Goal: Task Accomplishment & Management: Use online tool/utility

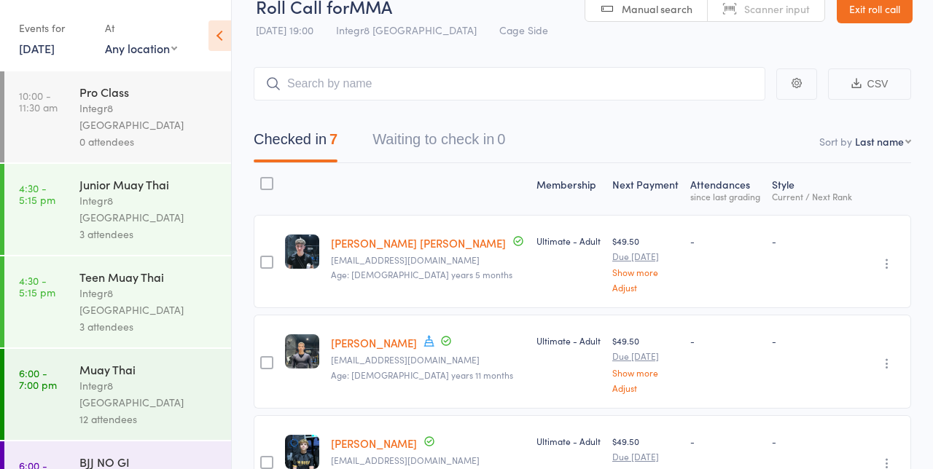
click at [55, 47] on link "10 Sep, 2025" at bounding box center [37, 48] width 36 height 16
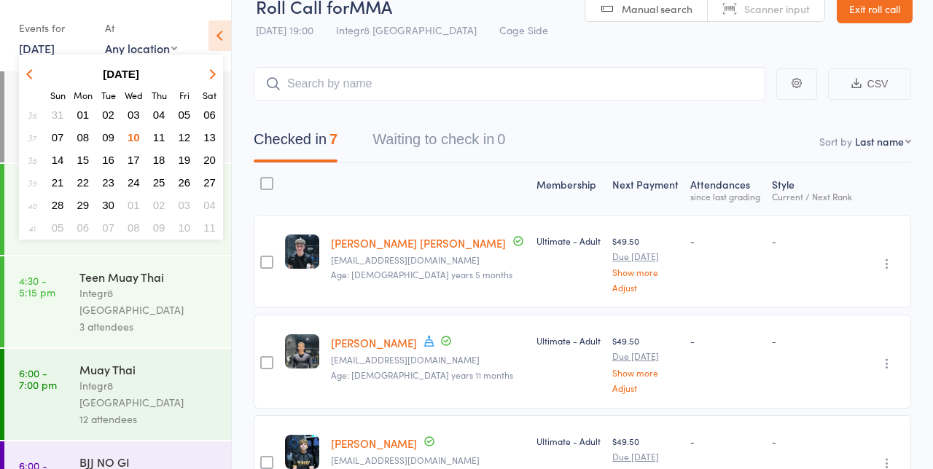
click at [165, 136] on button "11" at bounding box center [159, 138] width 23 height 20
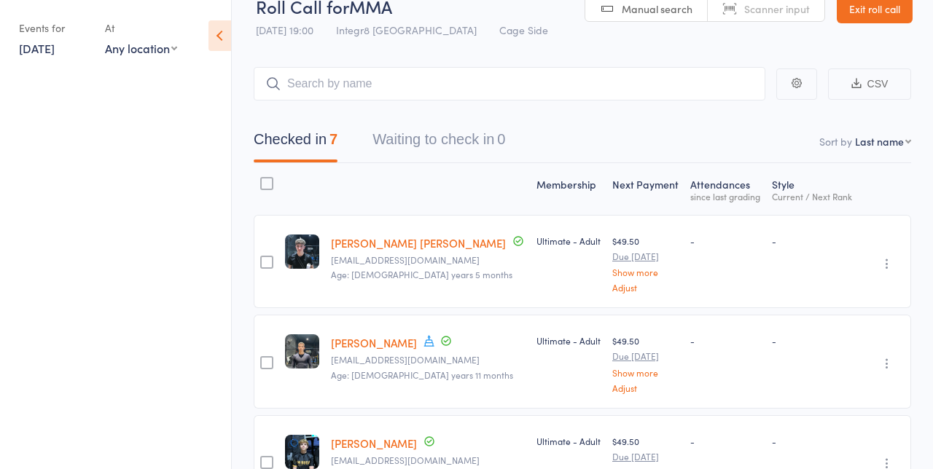
scroll to position [87, 0]
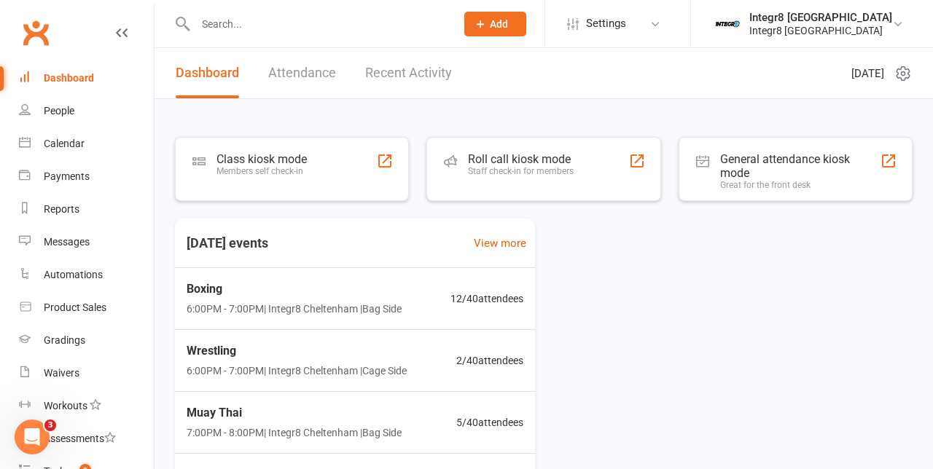
click at [566, 176] on div "Roll call kiosk mode Staff check-in for members" at bounding box center [521, 171] width 106 height 38
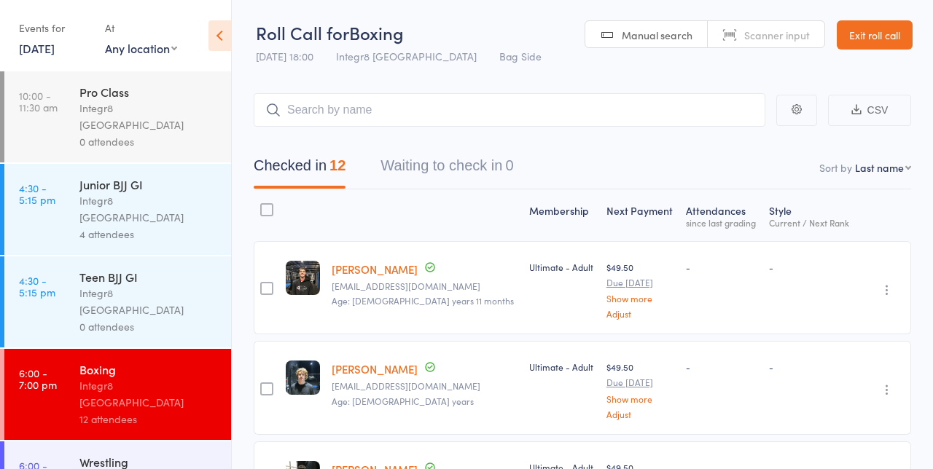
click at [171, 226] on div "4 attendees" at bounding box center [148, 234] width 139 height 17
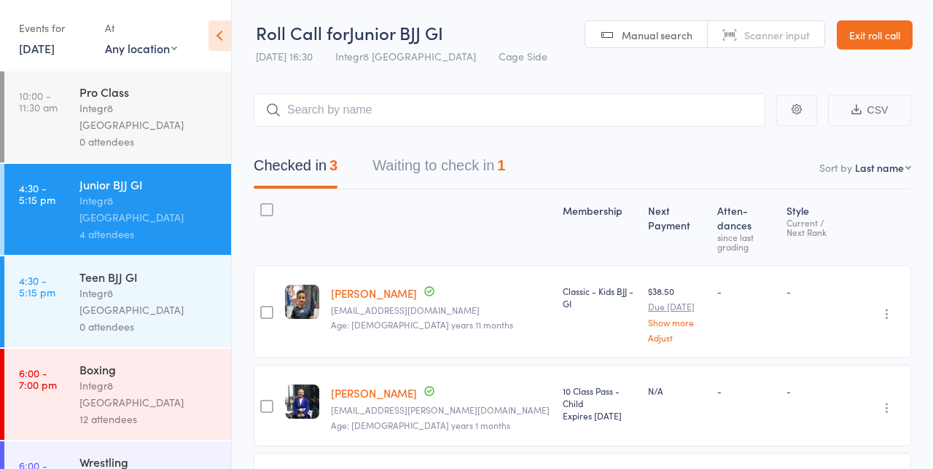
click at [461, 173] on button "Waiting to check in 1" at bounding box center [438, 169] width 133 height 39
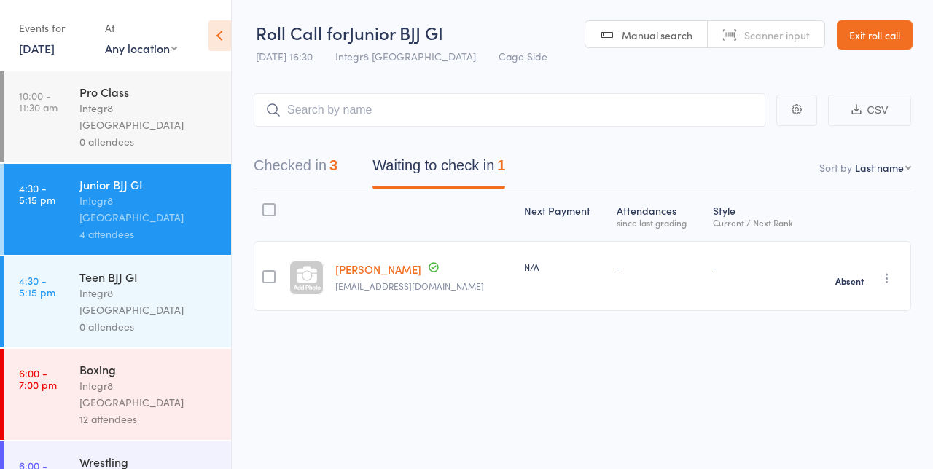
click at [889, 284] on icon "button" at bounding box center [887, 278] width 15 height 15
click at [673, 439] on div "Roll Call for Junior BJJ GI 11 Sep 16:30 Integr8 Cheltenham Cage Side Manual se…" at bounding box center [466, 234] width 933 height 469
click at [296, 163] on button "Checked in 3" at bounding box center [296, 169] width 84 height 39
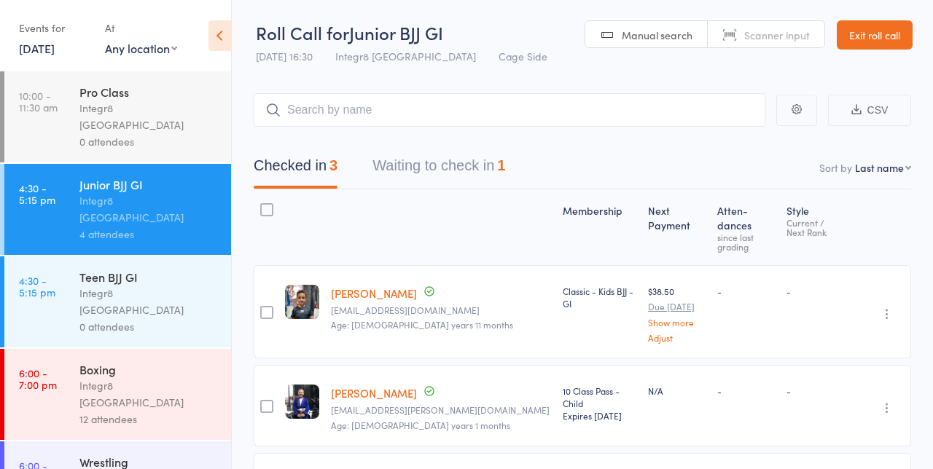
click at [156, 411] on div "12 attendees" at bounding box center [148, 419] width 139 height 17
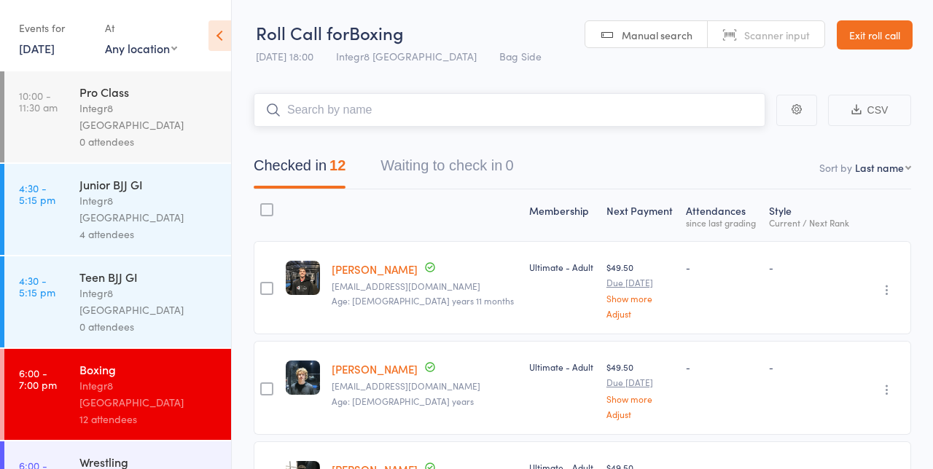
click at [613, 152] on nav "Checked in 12 Waiting to check in 0" at bounding box center [582, 169] width 692 height 39
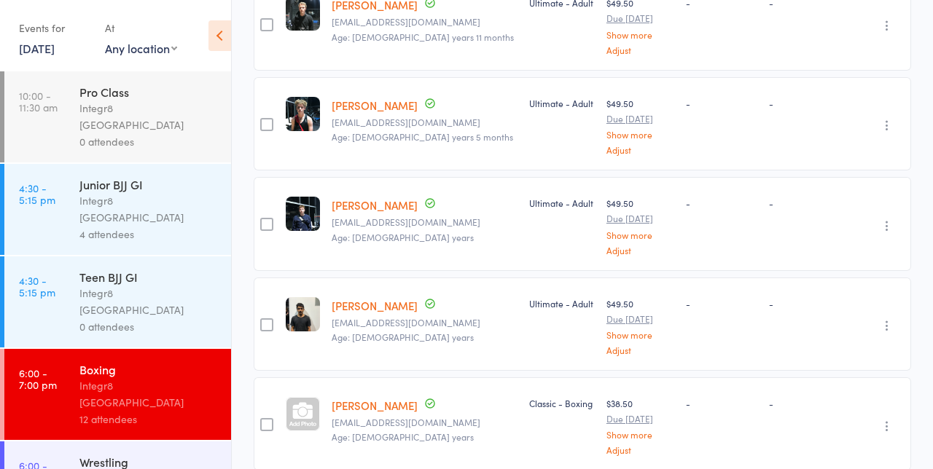
scroll to position [953, 0]
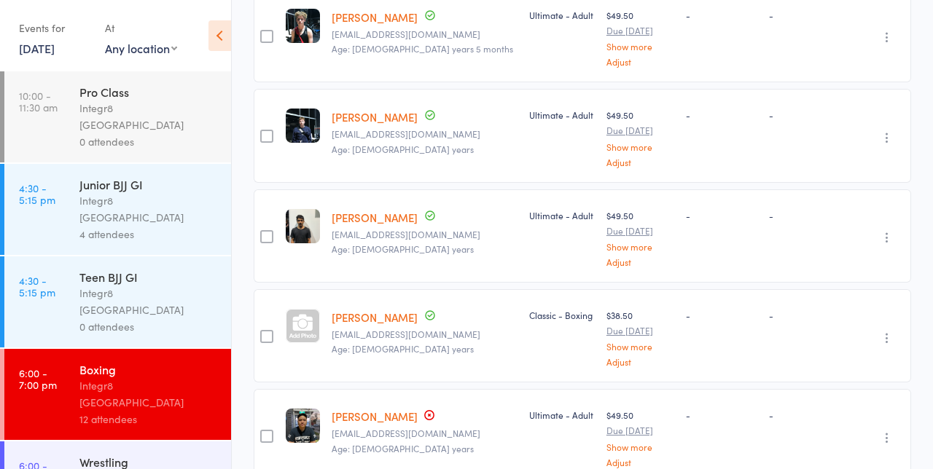
click at [890, 431] on icon "button" at bounding box center [887, 438] width 15 height 15
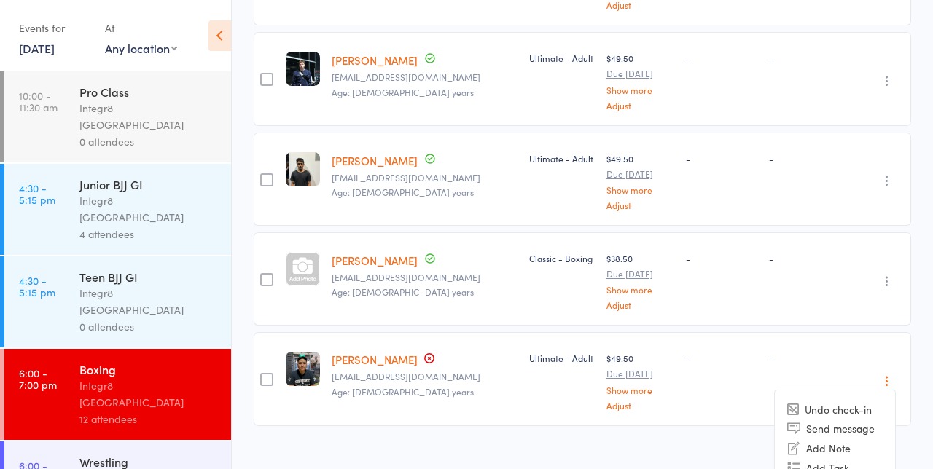
click at [860, 401] on li "Undo check-in" at bounding box center [835, 410] width 120 height 18
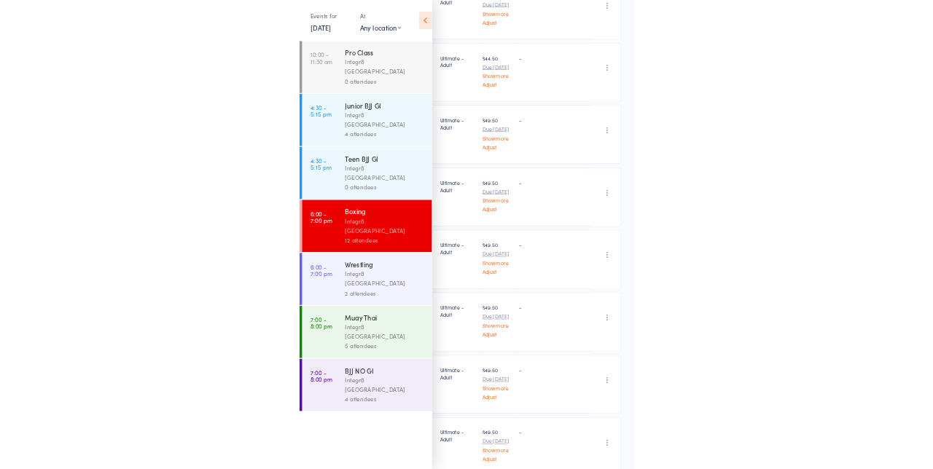
scroll to position [509, 0]
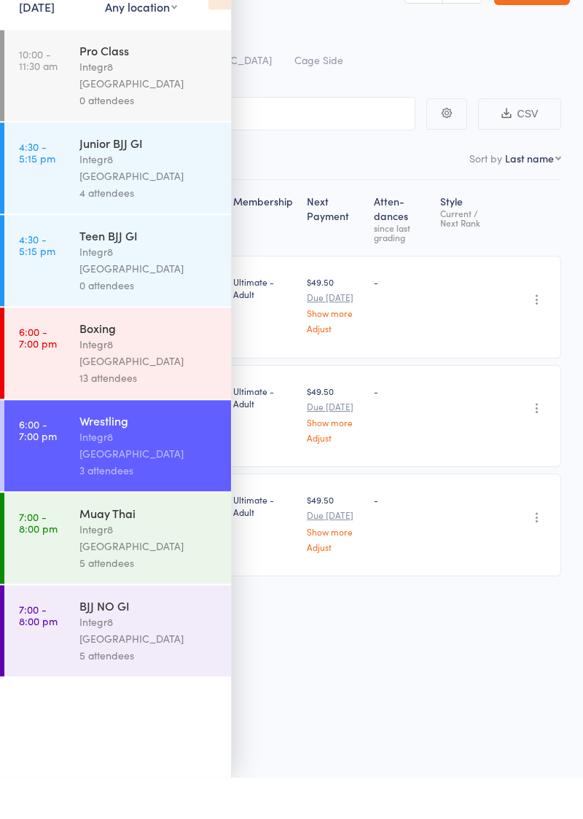
click at [335, 469] on div "Membership Next Payment Atten­dances since last grading Style Current / Next Ra…" at bounding box center [291, 452] width 539 height 461
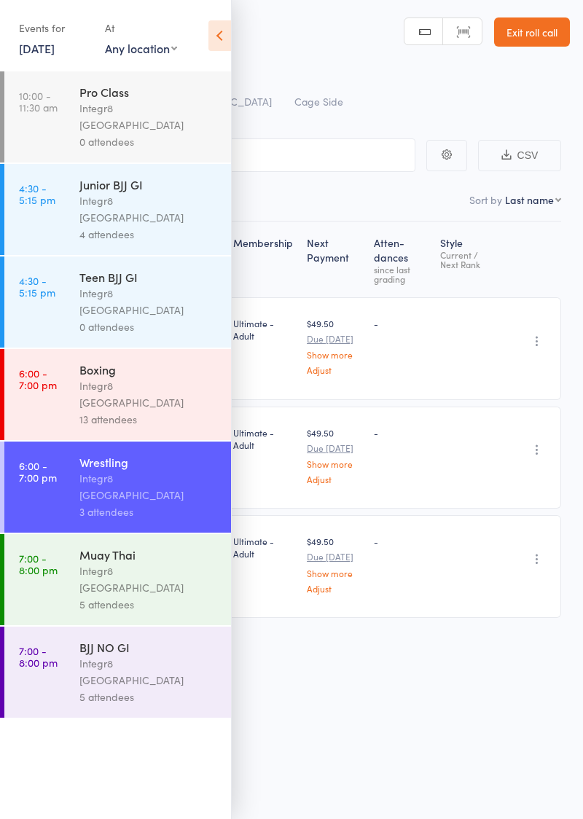
click at [327, 469] on div "Roll Call for Wrestling 11 Sep 18:00 Integr8 Cheltenham Cage Side Manual search…" at bounding box center [291, 409] width 583 height 819
click at [221, 47] on icon at bounding box center [219, 35] width 23 height 31
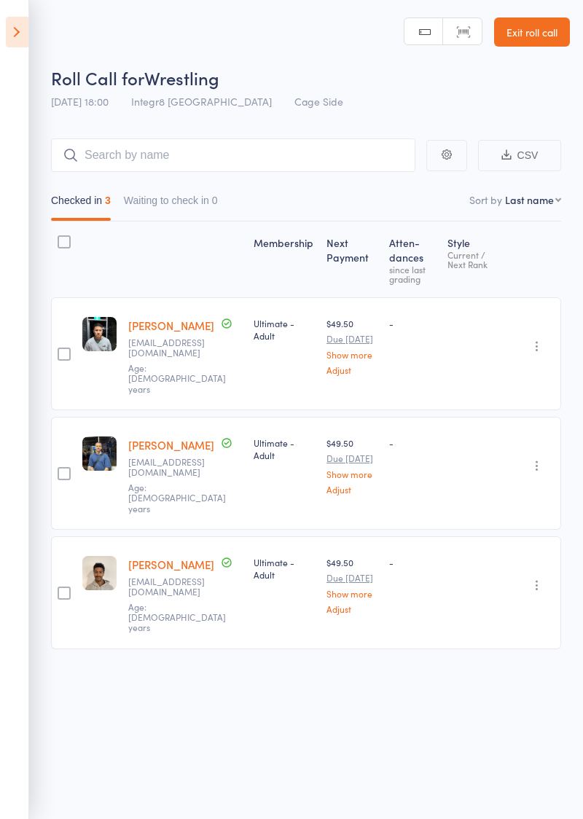
click at [62, 348] on div at bounding box center [64, 354] width 13 height 13
click at [60, 350] on input "checkbox" at bounding box center [60, 350] width 0 height 0
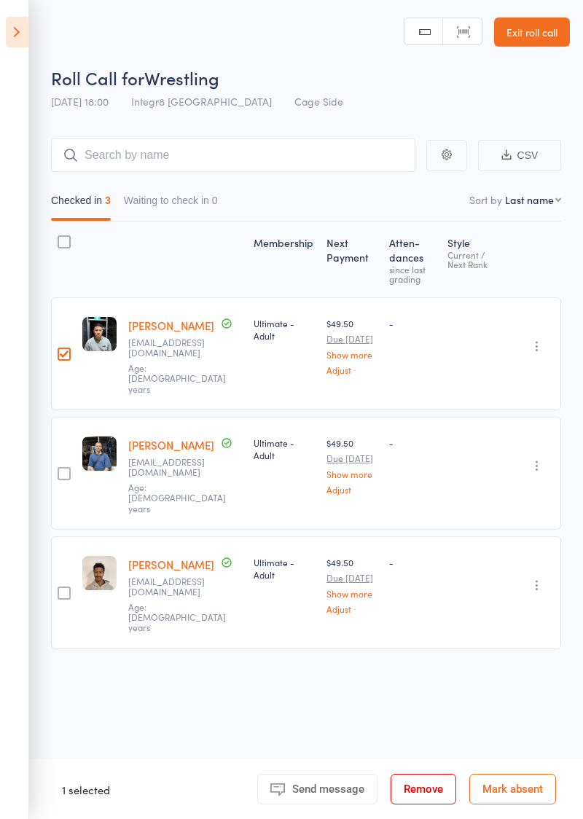
click at [538, 339] on icon "button" at bounding box center [537, 346] width 15 height 15
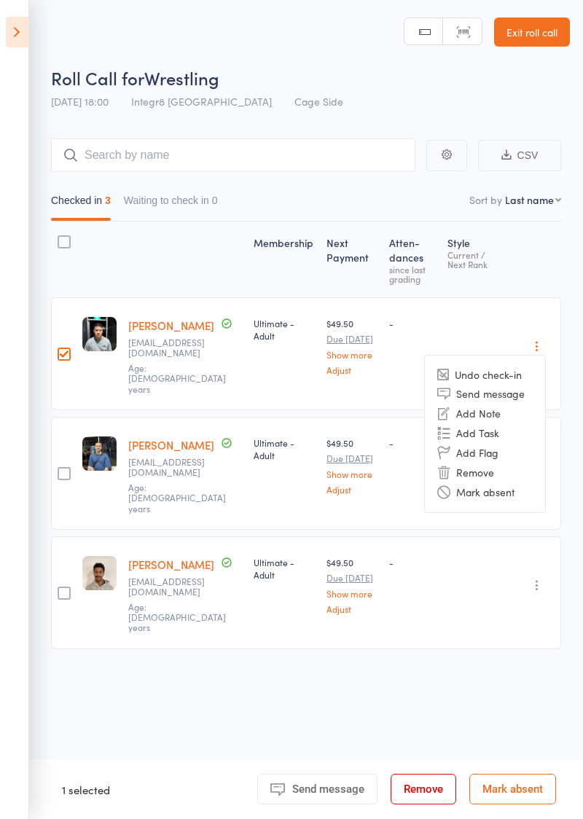
click at [513, 469] on footer "1 selected Send message Message Remove Mark absent" at bounding box center [306, 789] width 554 height 60
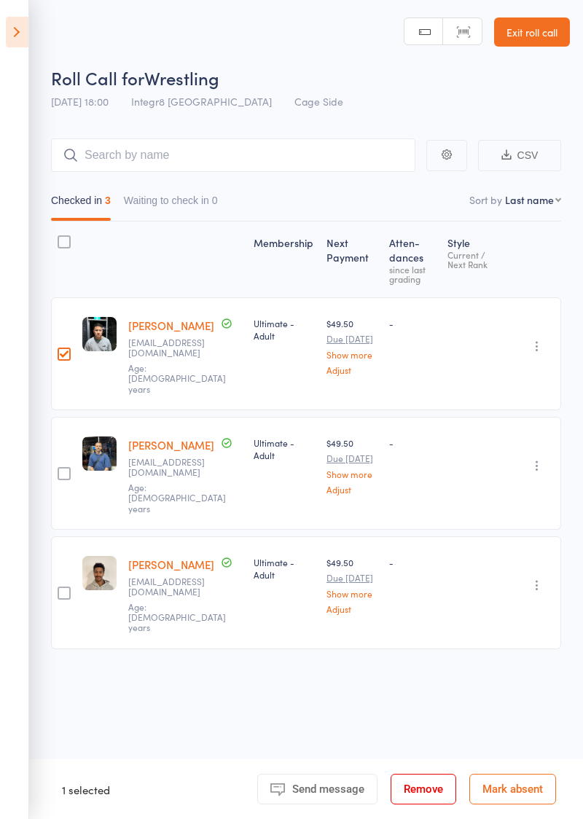
click at [526, 469] on button "Mark absent" at bounding box center [512, 789] width 87 height 31
